Goal: Task Accomplishment & Management: Manage account settings

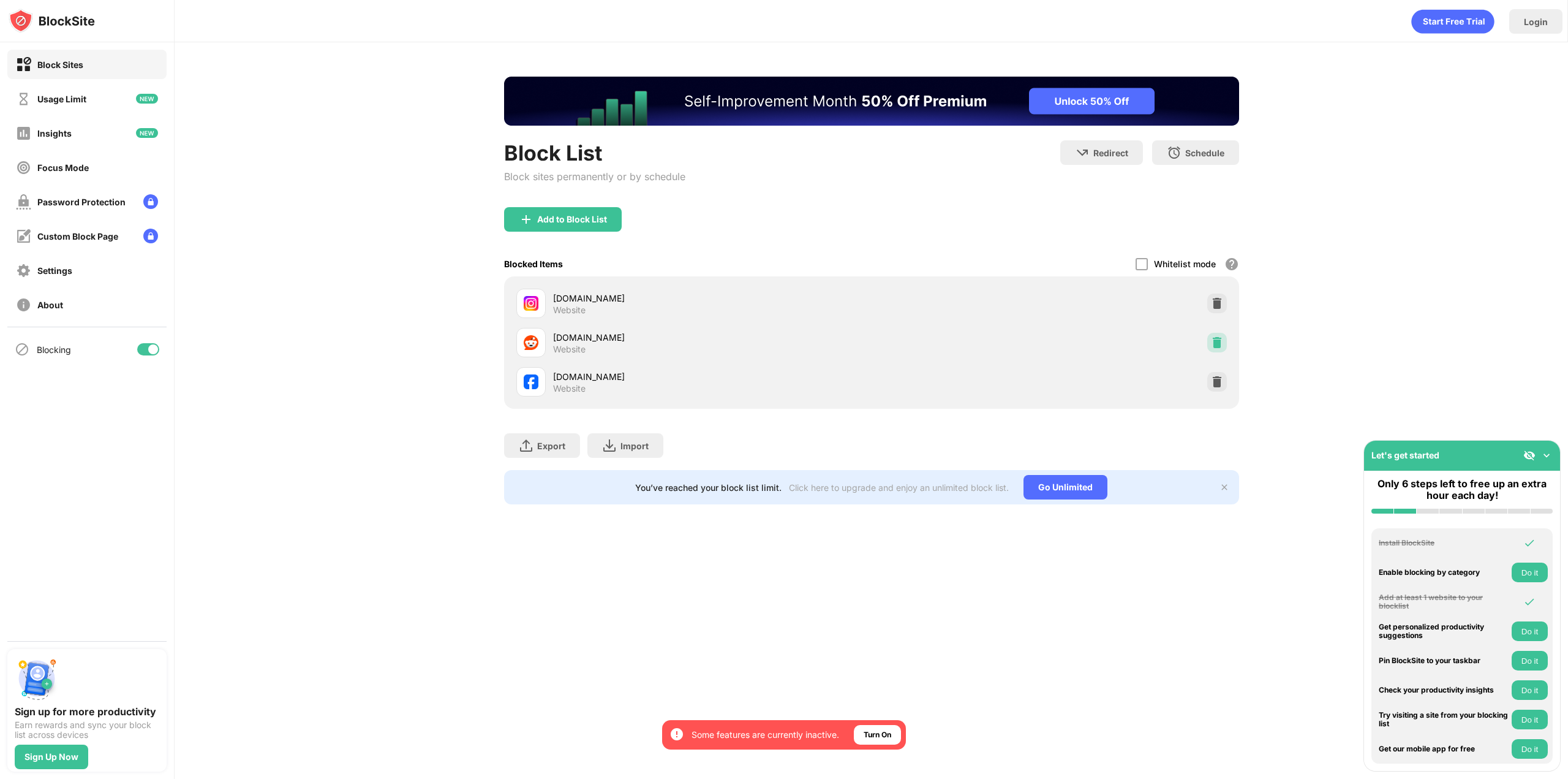
drag, startPoint x: 1212, startPoint y: 342, endPoint x: 1005, endPoint y: 307, distance: 209.9
click at [1211, 341] on img at bounding box center [1216, 342] width 12 height 12
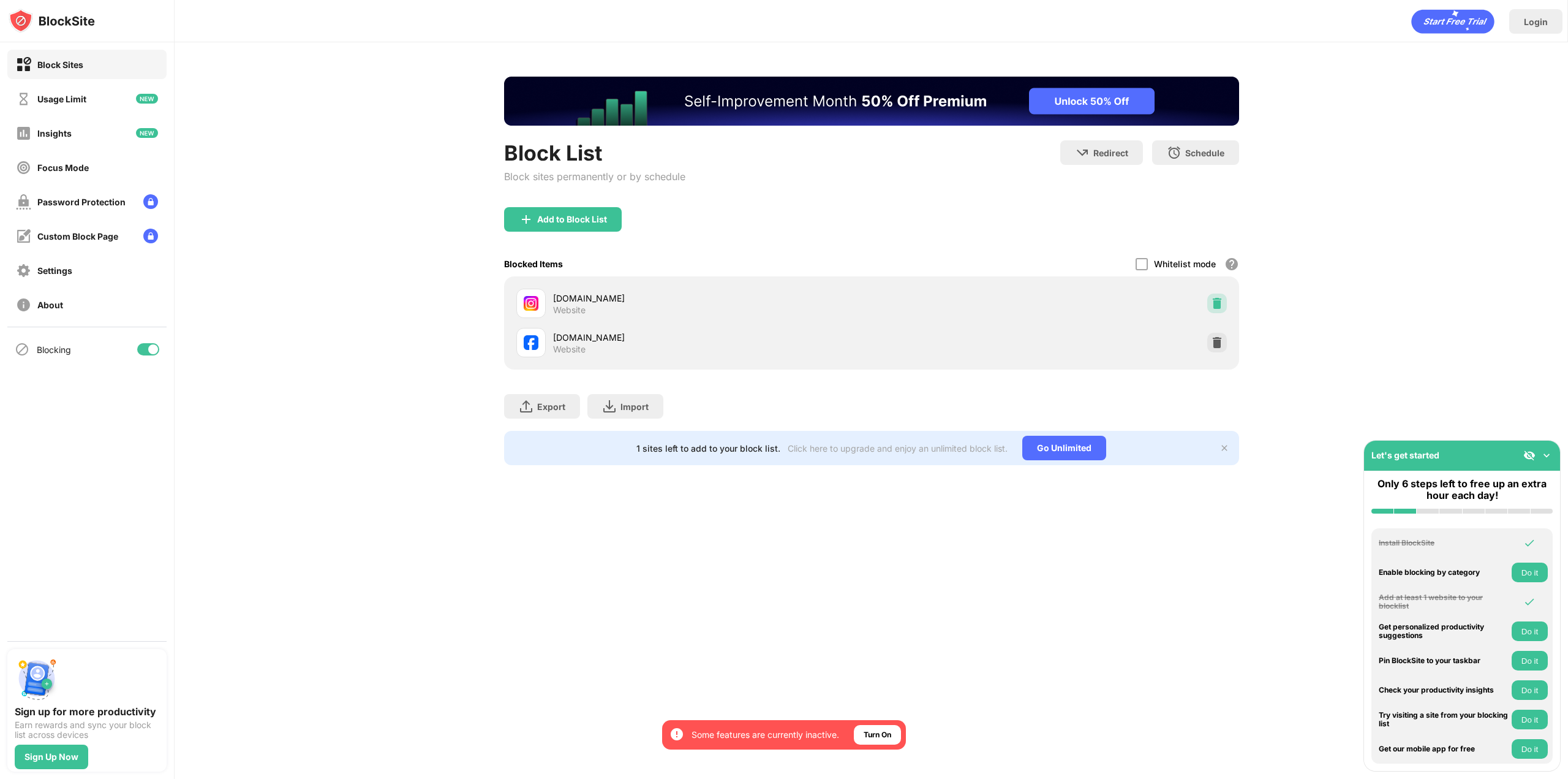
click at [1225, 299] on div at bounding box center [1216, 303] width 20 height 20
